Goal: Information Seeking & Learning: Learn about a topic

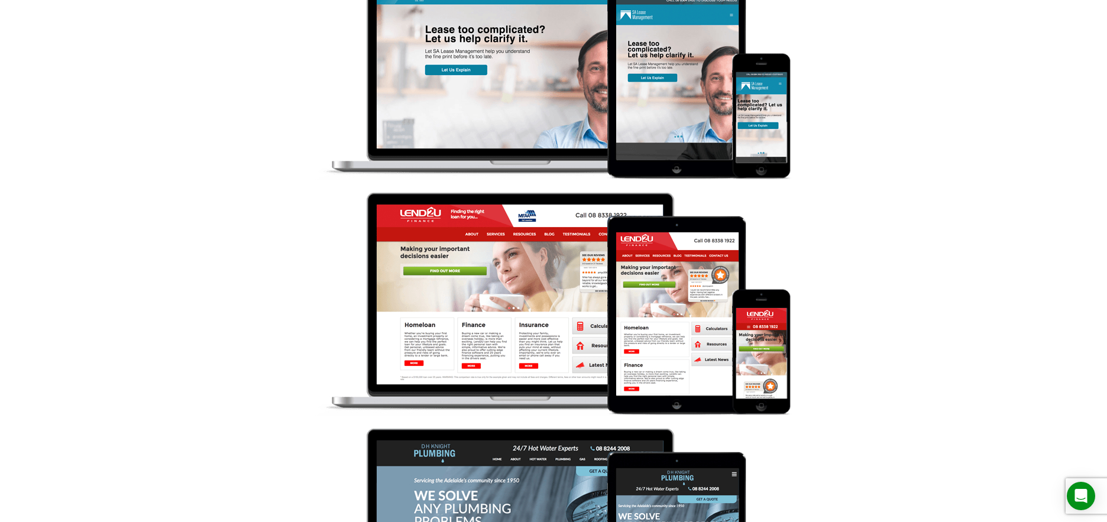
scroll to position [1681, 0]
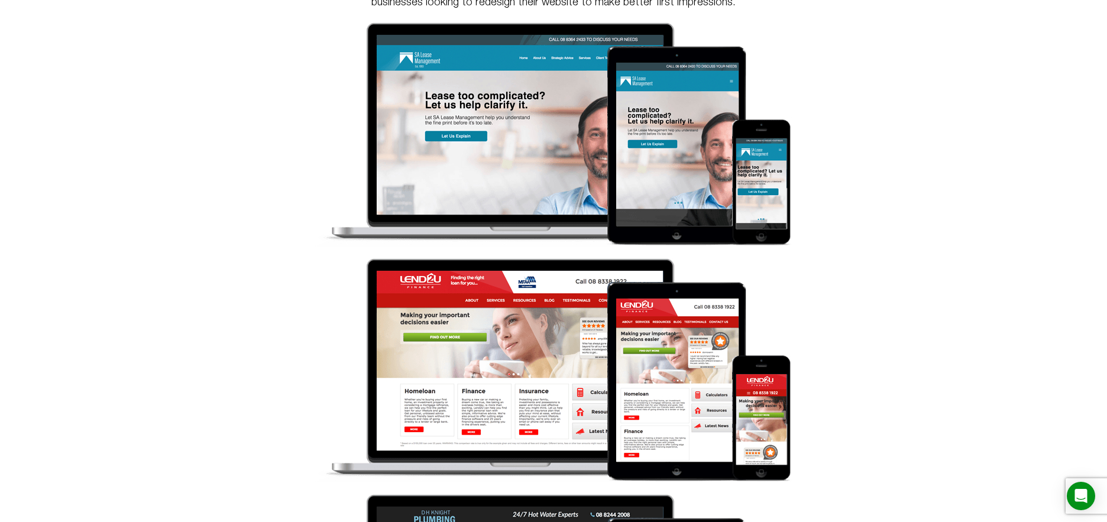
click at [584, 151] on img at bounding box center [554, 134] width 478 height 224
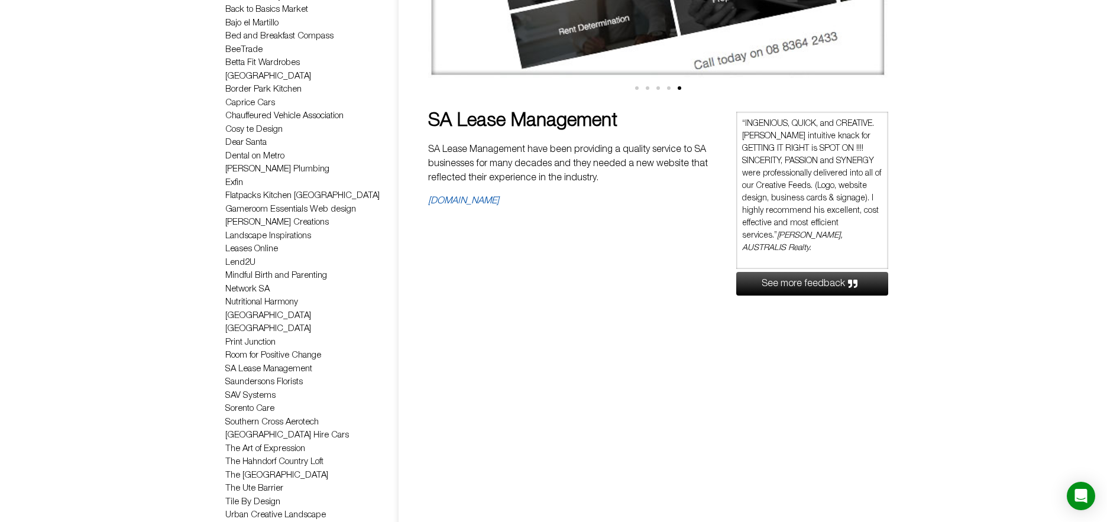
scroll to position [414, 0]
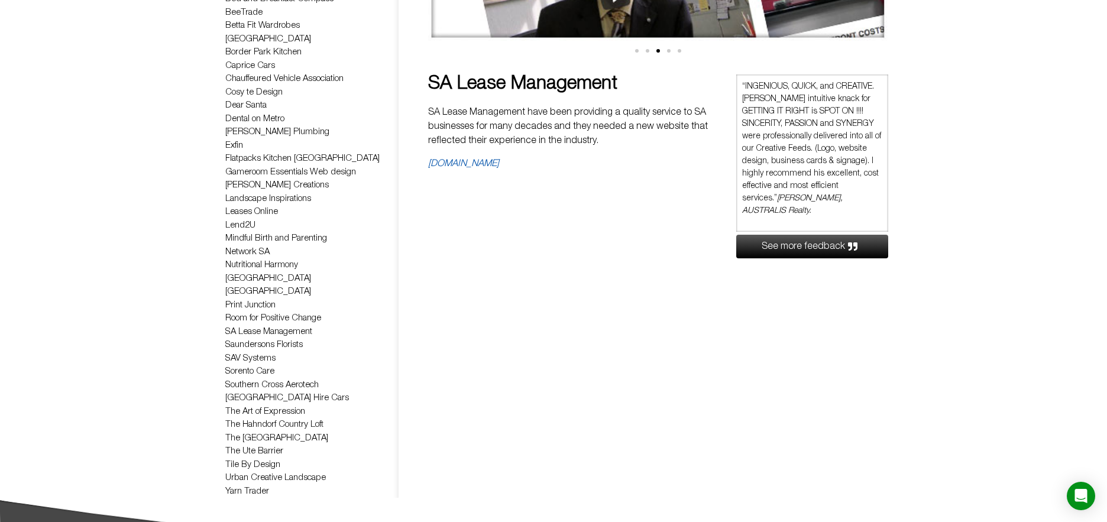
click at [284, 266] on link "Nutritional Harmony" at bounding box center [261, 265] width 73 height 8
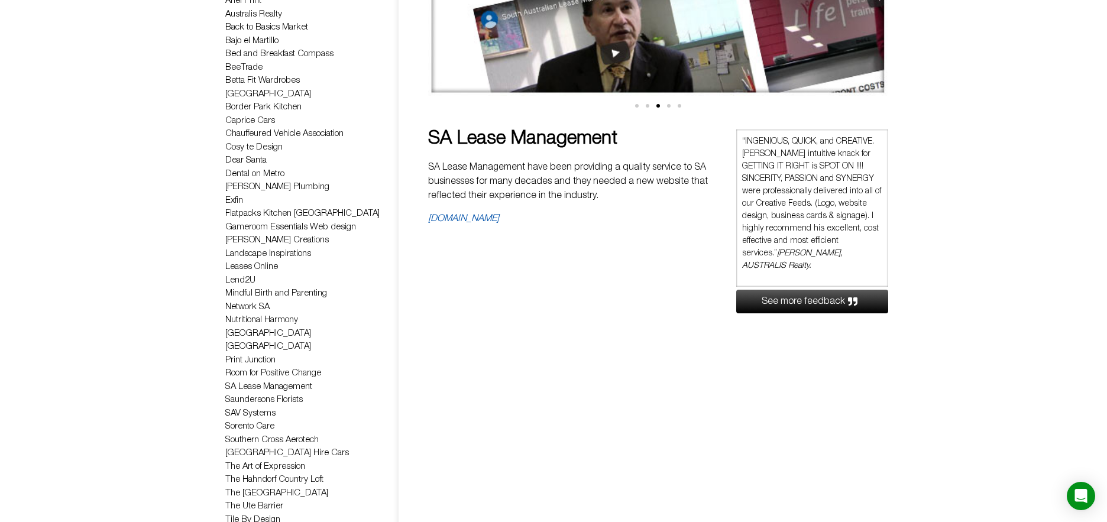
scroll to position [355, 0]
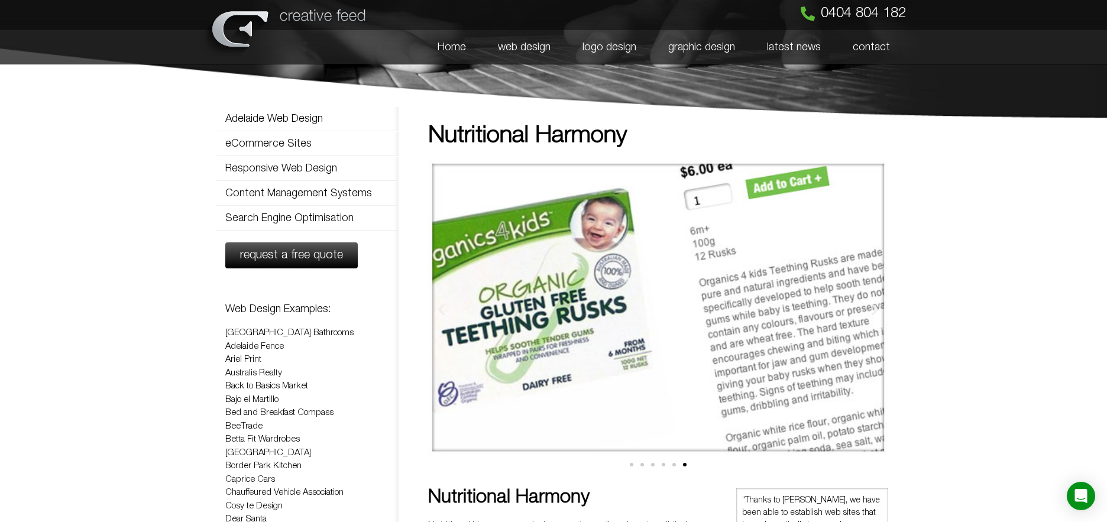
click at [238, 389] on link "Back to Basics Market" at bounding box center [266, 386] width 83 height 8
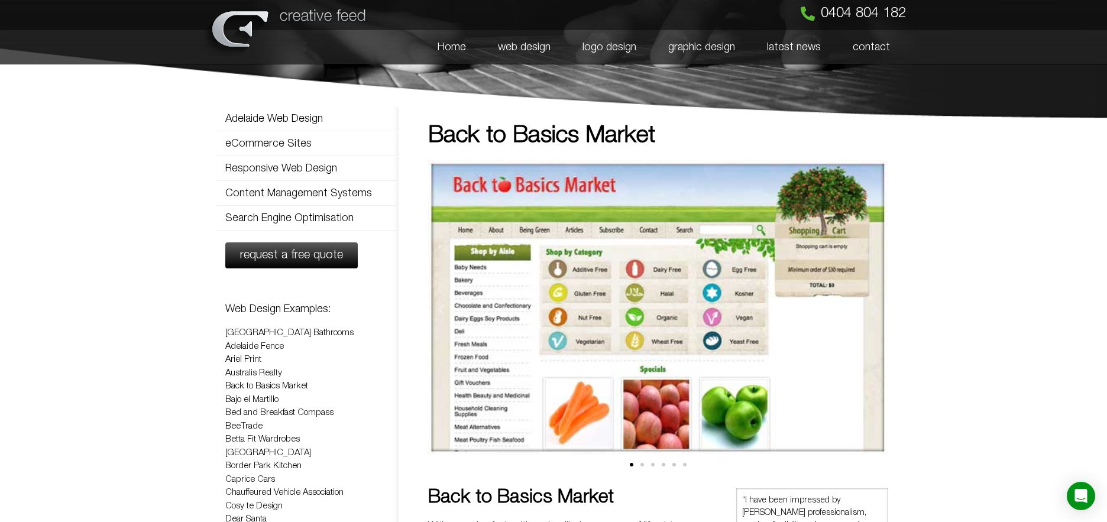
click at [248, 376] on link "Australis Realty" at bounding box center [253, 373] width 57 height 8
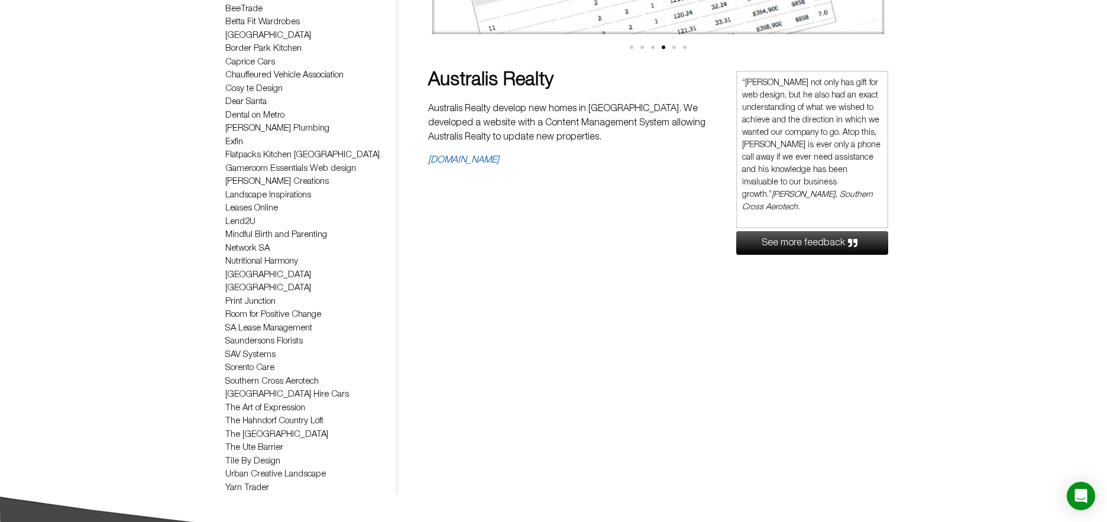
scroll to position [473, 0]
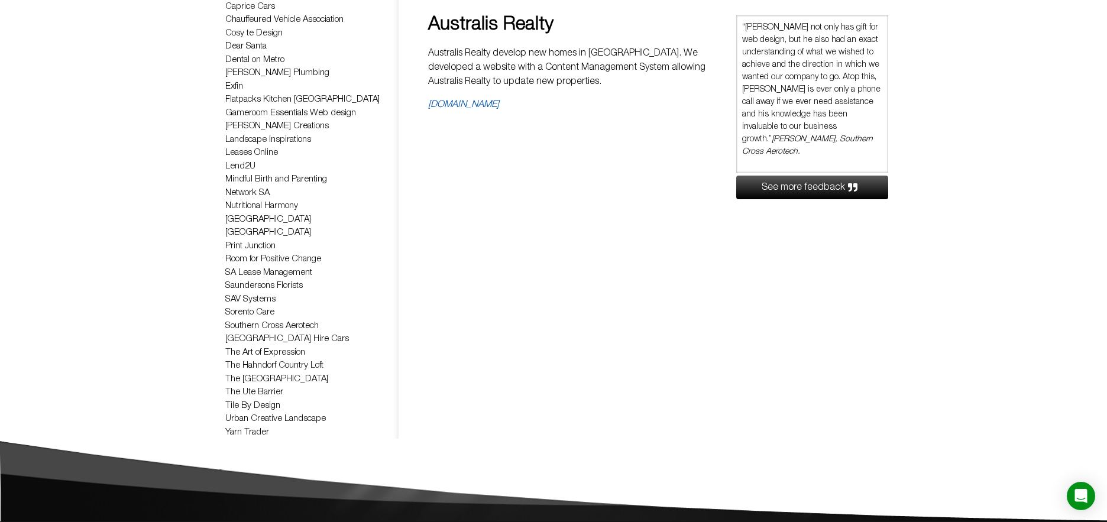
click at [257, 348] on link "The Art of Expression" at bounding box center [265, 352] width 80 height 8
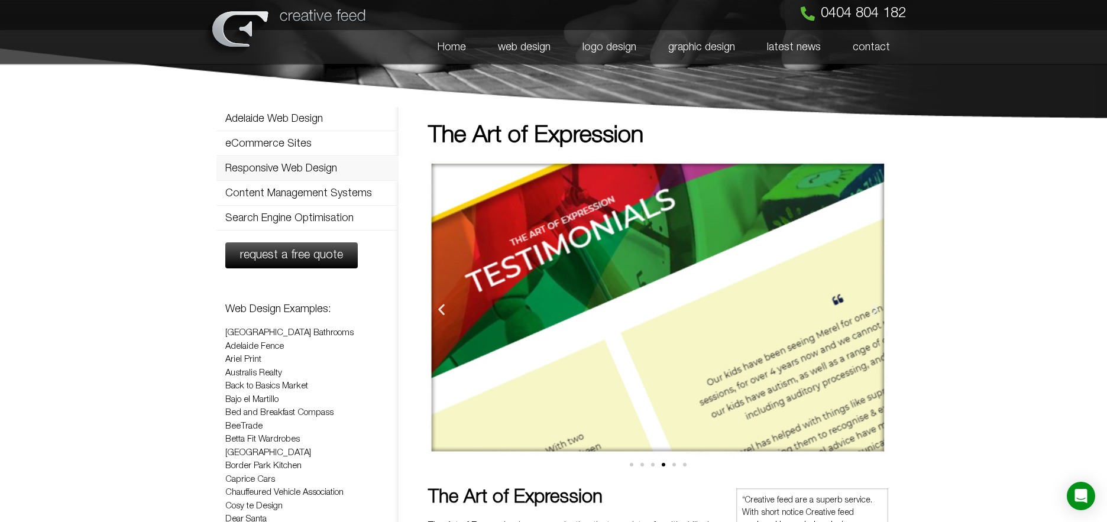
click at [276, 172] on link "Responsive Web Design" at bounding box center [307, 169] width 182 height 24
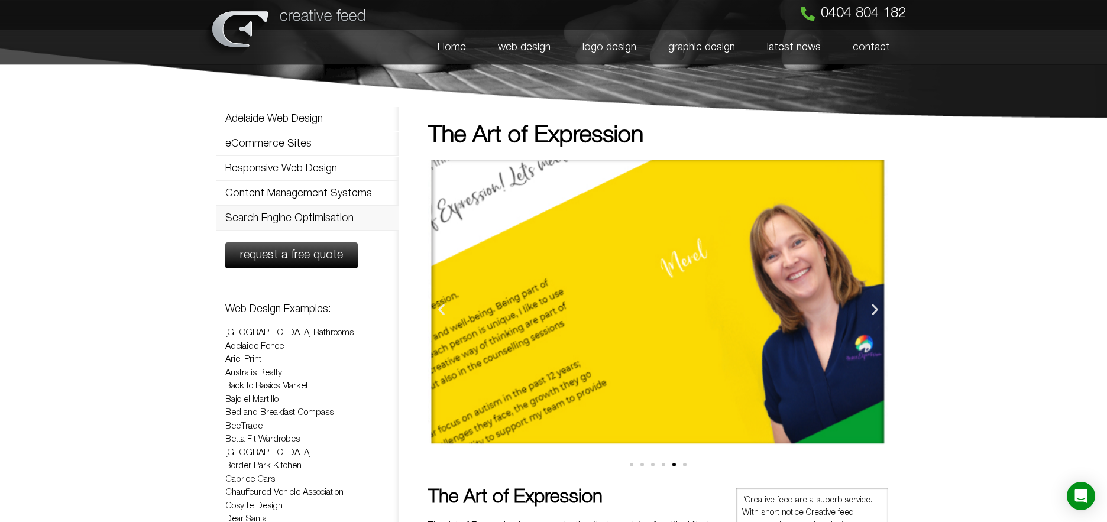
click at [253, 222] on link "Search Engine Optimisation" at bounding box center [307, 218] width 182 height 24
